Goal: Information Seeking & Learning: Check status

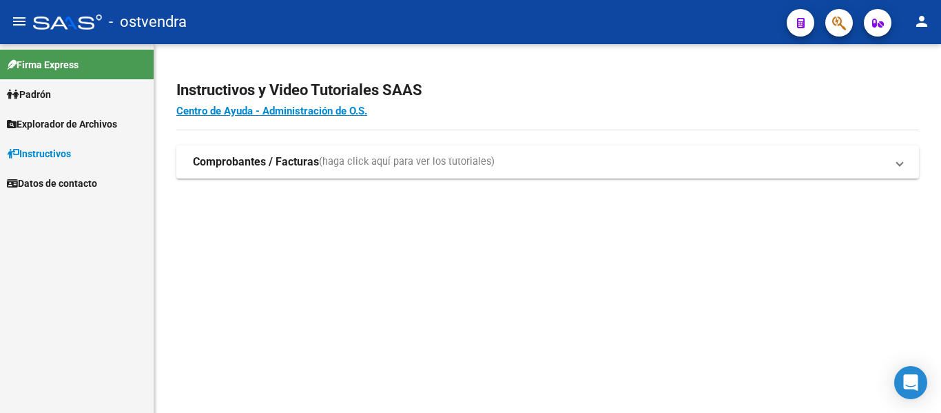
click at [51, 95] on span "Padrón" at bounding box center [29, 94] width 44 height 15
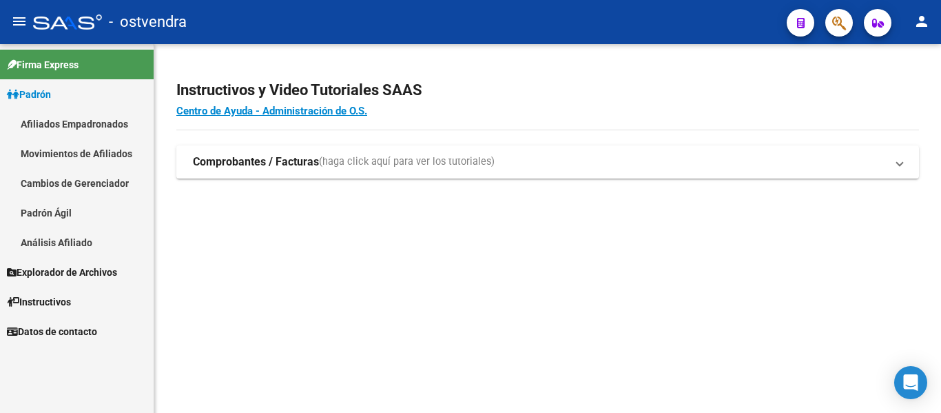
click at [74, 129] on link "Afiliados Empadronados" at bounding box center [77, 124] width 154 height 30
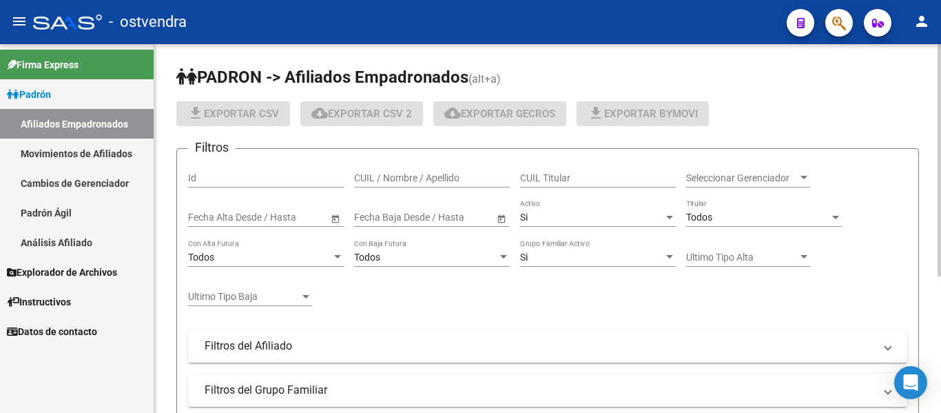
click at [406, 173] on input "CUIL / Nombre / Apellido" at bounding box center [432, 178] width 156 height 12
paste input "20459862065"
type input "20459862065"
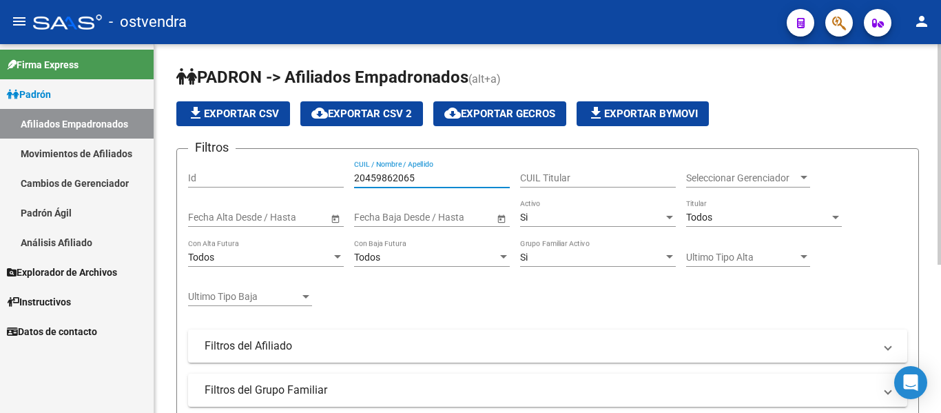
click at [446, 179] on input "20459862065" at bounding box center [432, 178] width 156 height 12
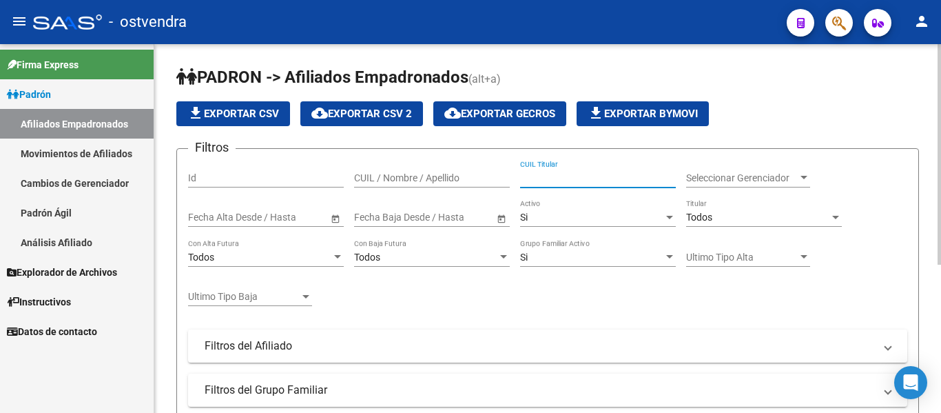
click at [583, 178] on input "CUIL Titular" at bounding box center [598, 178] width 156 height 12
paste input "20459862065"
type input "20459862065"
click at [574, 179] on input "20459862065" at bounding box center [598, 178] width 156 height 12
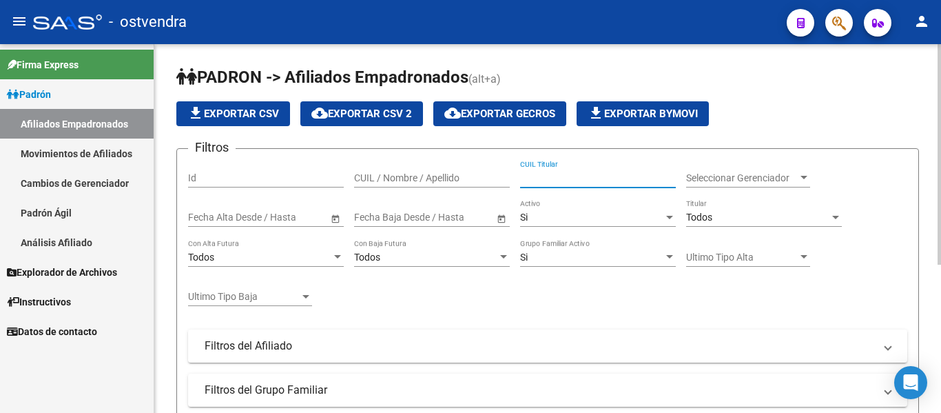
click at [407, 178] on input "CUIL / Nombre / Apellido" at bounding box center [432, 178] width 156 height 12
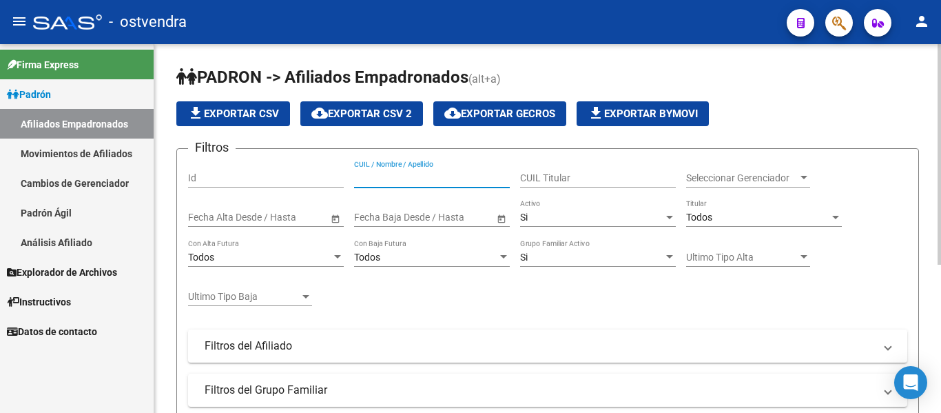
paste input "20459862065"
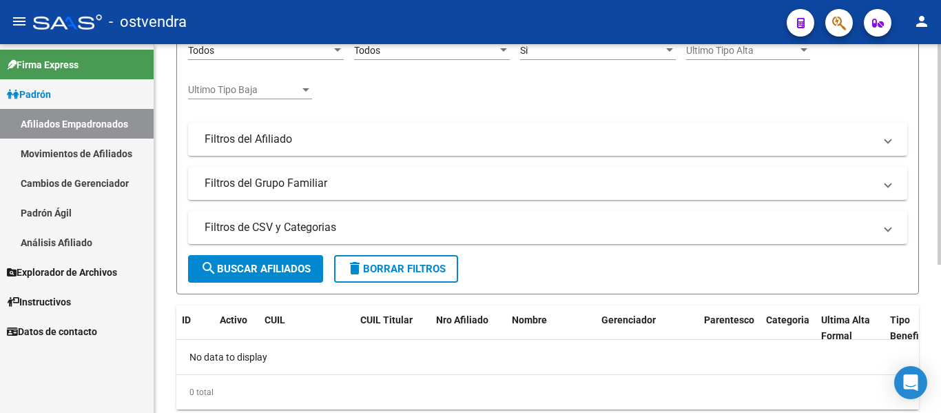
scroll to position [247, 0]
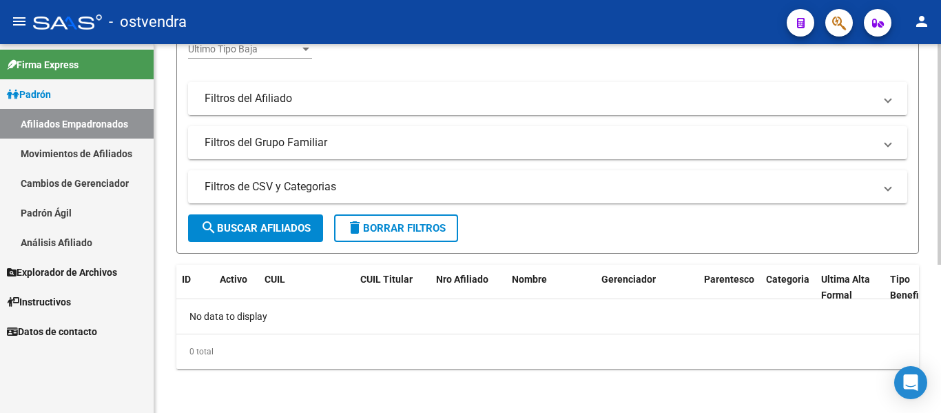
type input "20459862065"
